Goal: Task Accomplishment & Management: Manage account settings

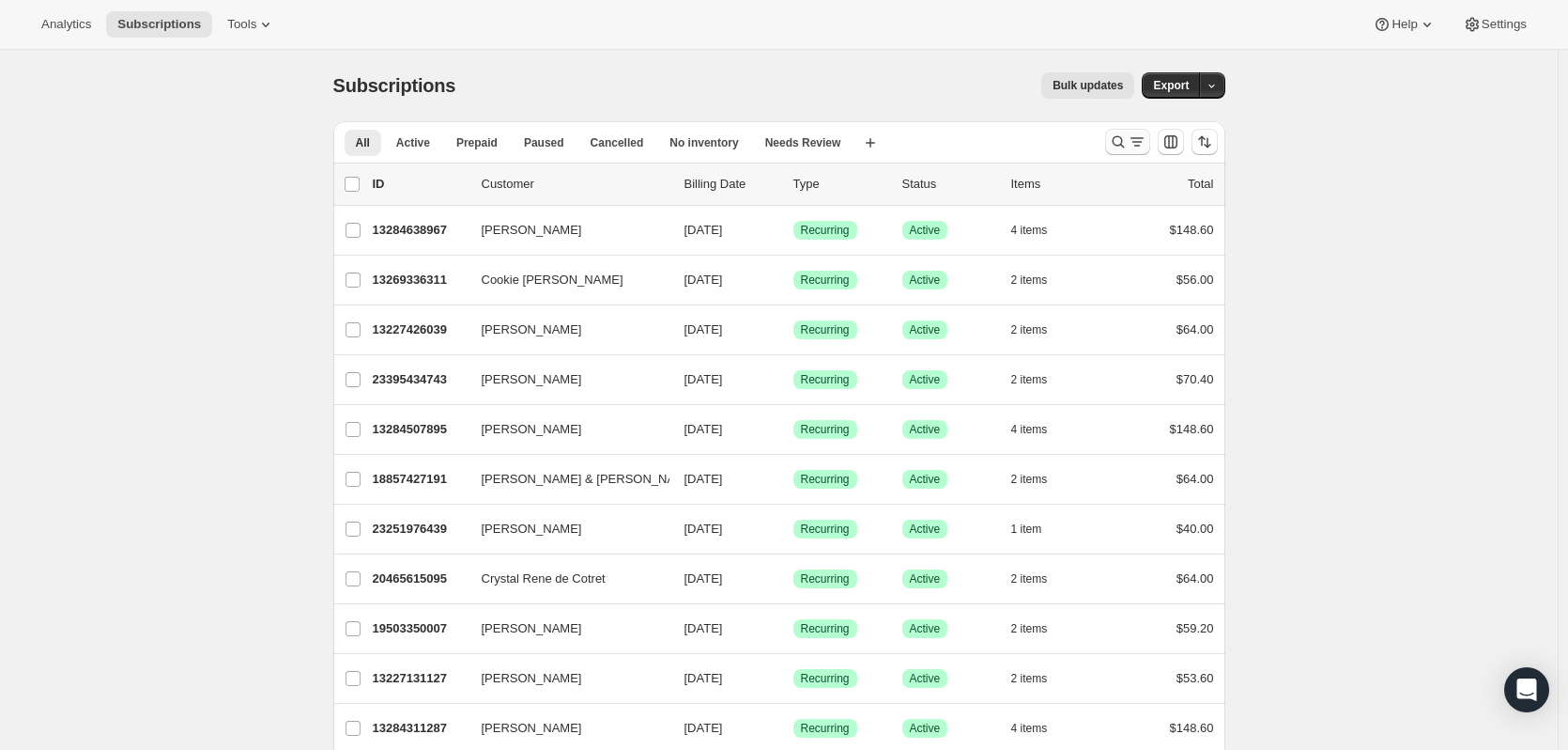
click at [1123, 135] on icon "Search and filter results" at bounding box center [1117, 142] width 19 height 19
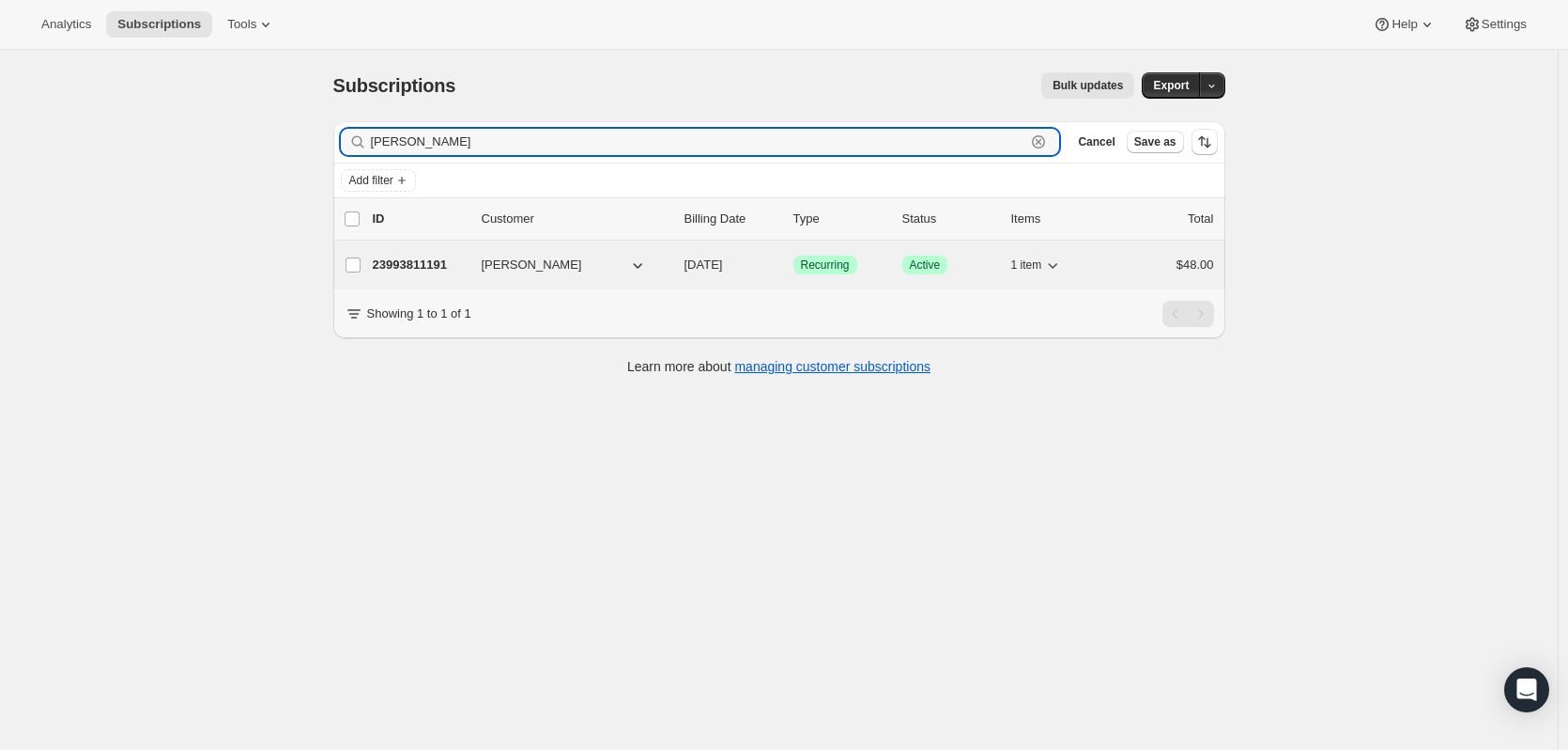
type input "[PERSON_NAME]"
click at [536, 260] on span "[PERSON_NAME]" at bounding box center [532, 265] width 100 height 19
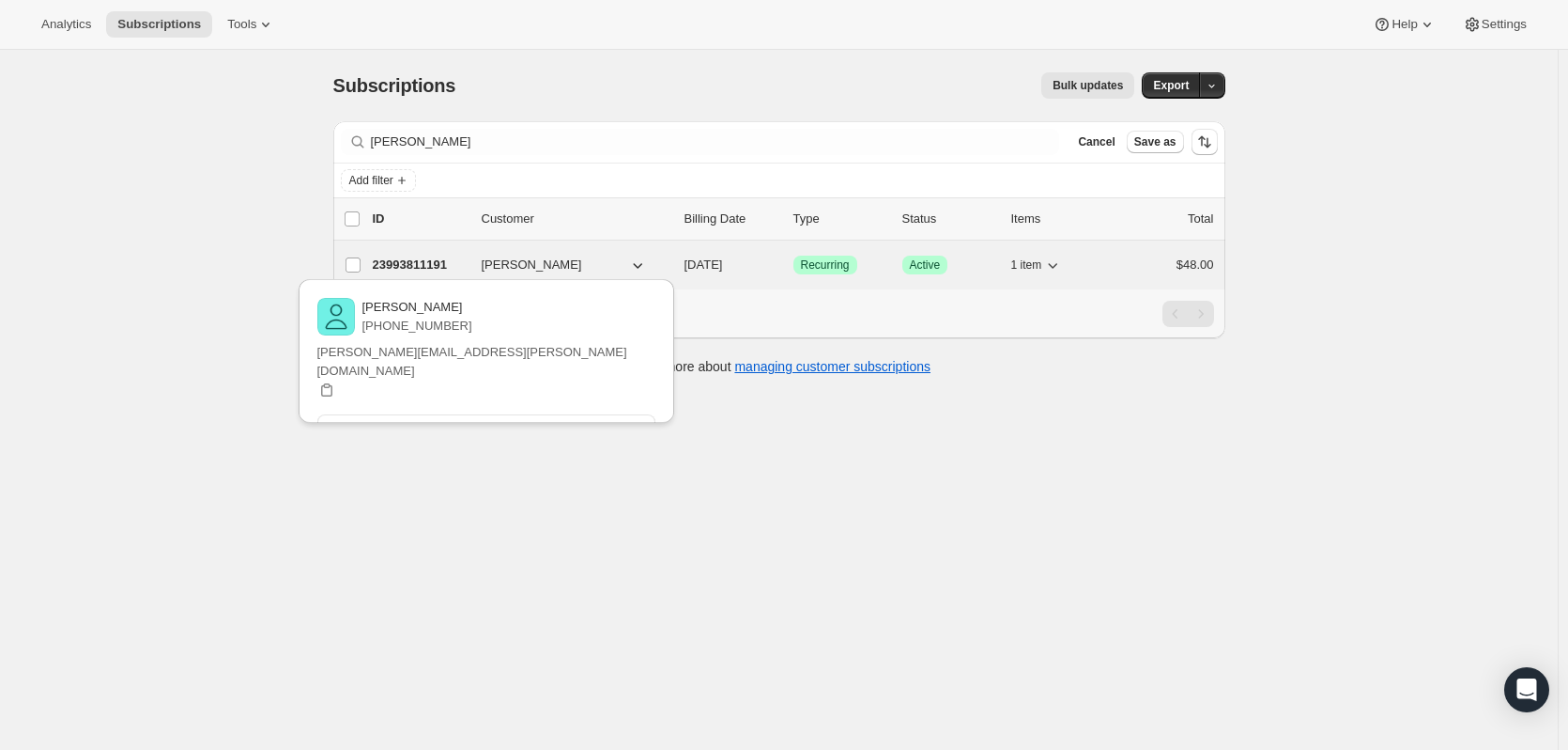
click at [426, 266] on p "23993811191" at bounding box center [419, 265] width 93 height 19
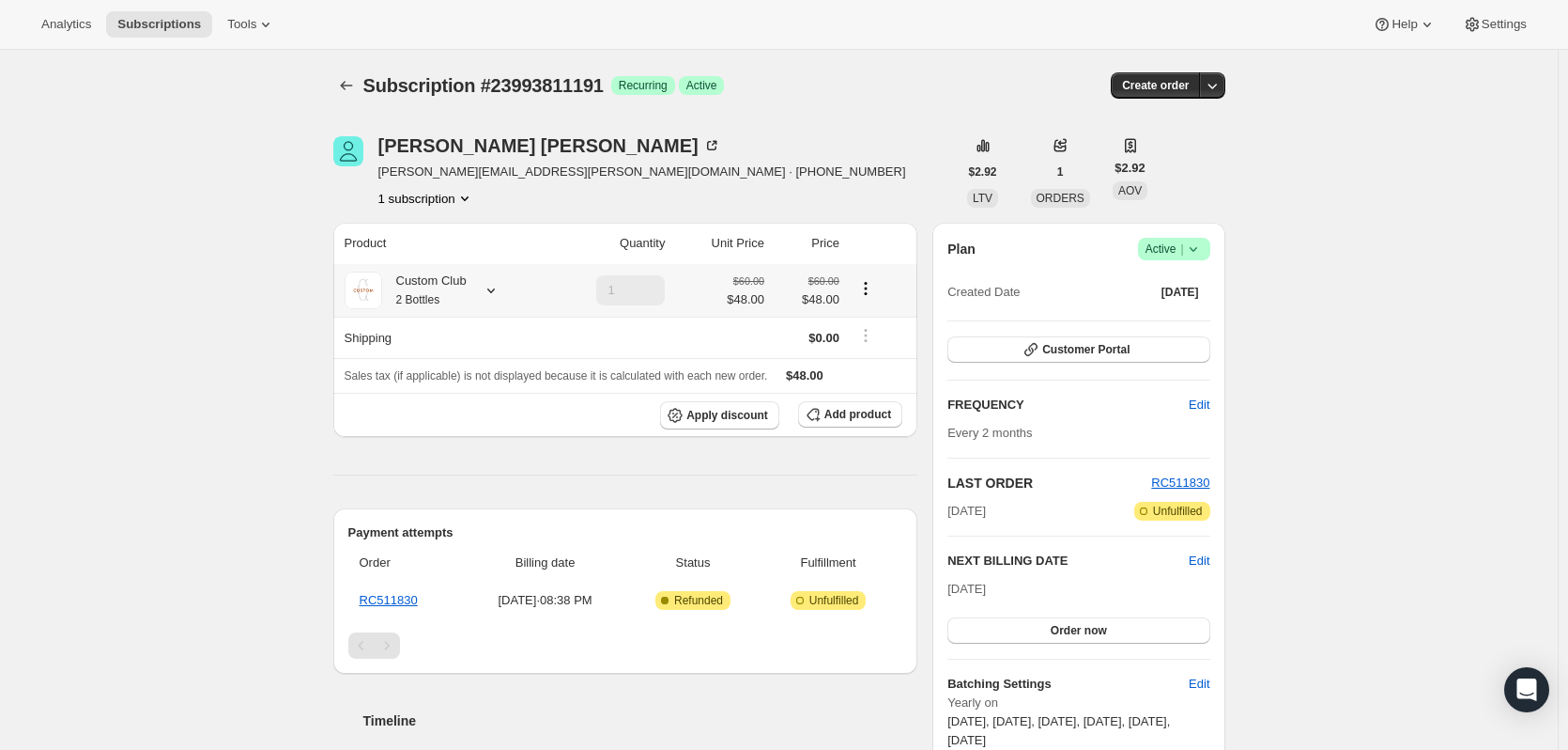
click at [493, 284] on icon at bounding box center [491, 289] width 19 height 19
click at [1197, 254] on icon at bounding box center [1193, 248] width 19 height 19
click at [1152, 287] on span "Pause subscription" at bounding box center [1178, 286] width 103 height 14
